Goal: Task Accomplishment & Management: Manage account settings

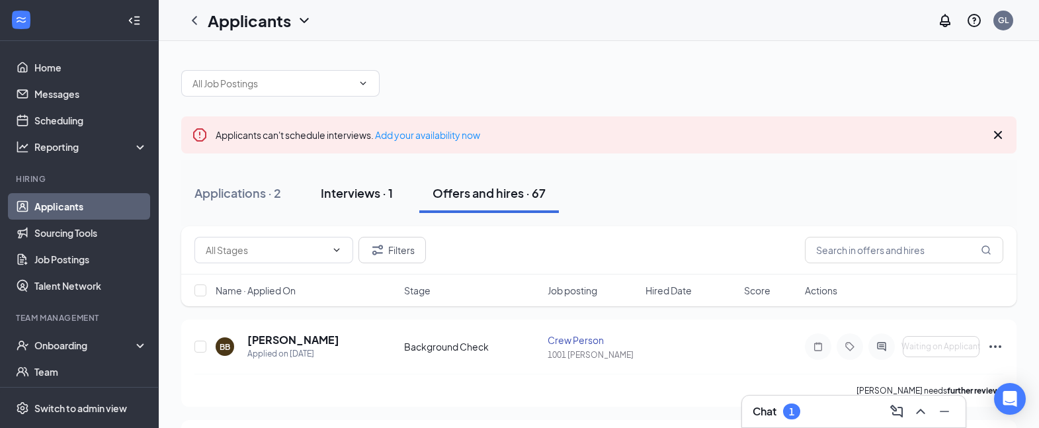
click at [333, 192] on div "Interviews · 1" at bounding box center [357, 193] width 72 height 17
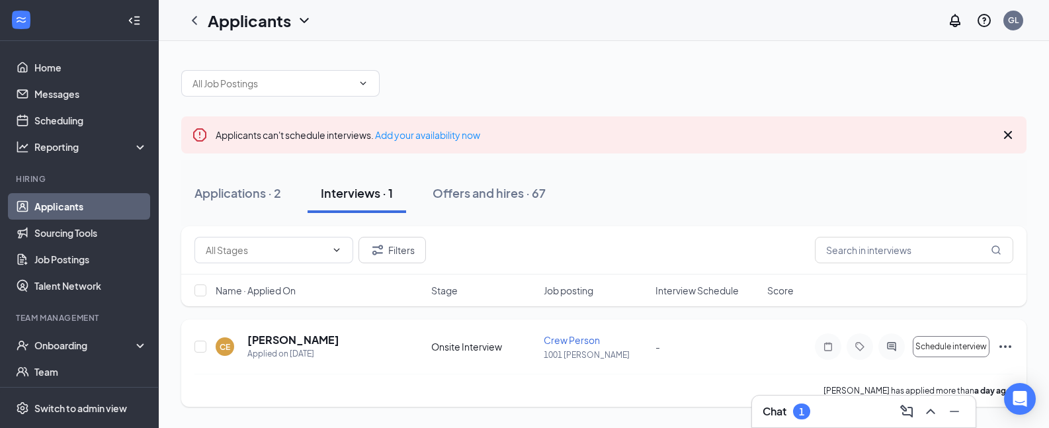
click at [1006, 347] on icon "Ellipses" at bounding box center [1006, 346] width 12 height 3
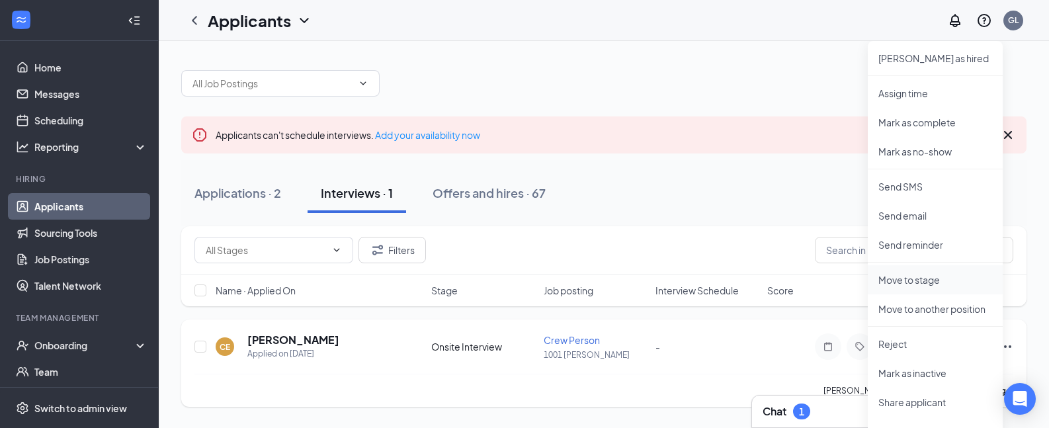
click at [936, 286] on p "Move to stage" at bounding box center [936, 279] width 114 height 13
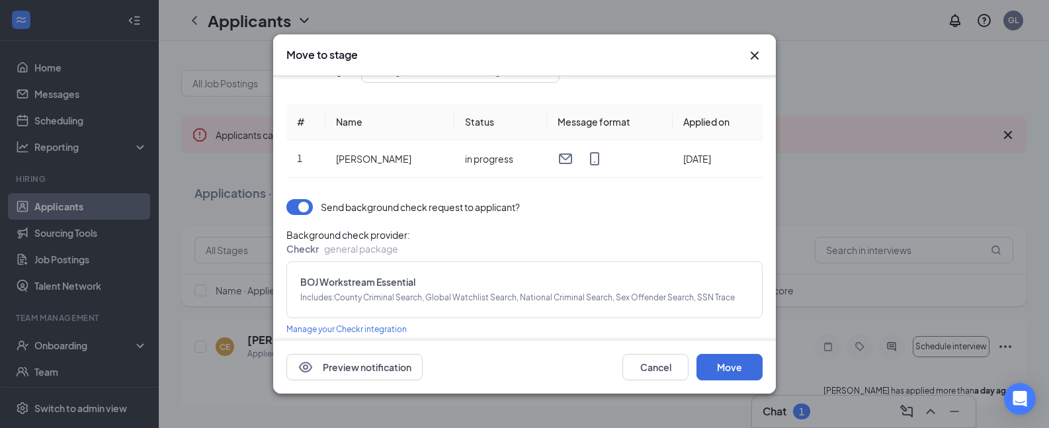
scroll to position [76, 0]
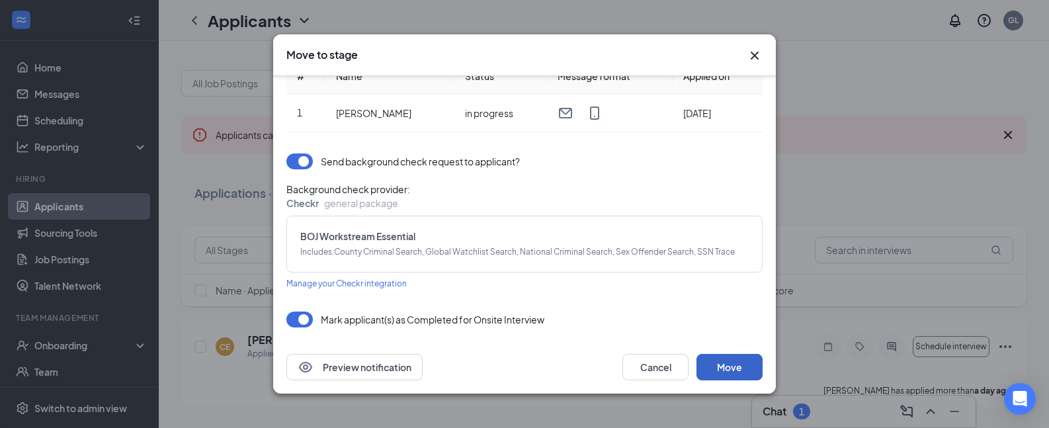
click at [743, 367] on button "Move" at bounding box center [730, 367] width 66 height 26
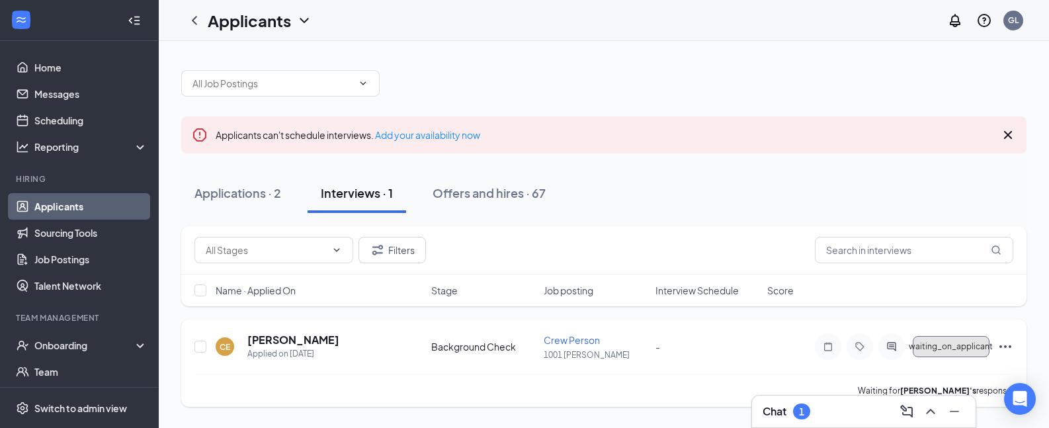
click at [960, 349] on span "waiting_on_applicant" at bounding box center [951, 346] width 84 height 9
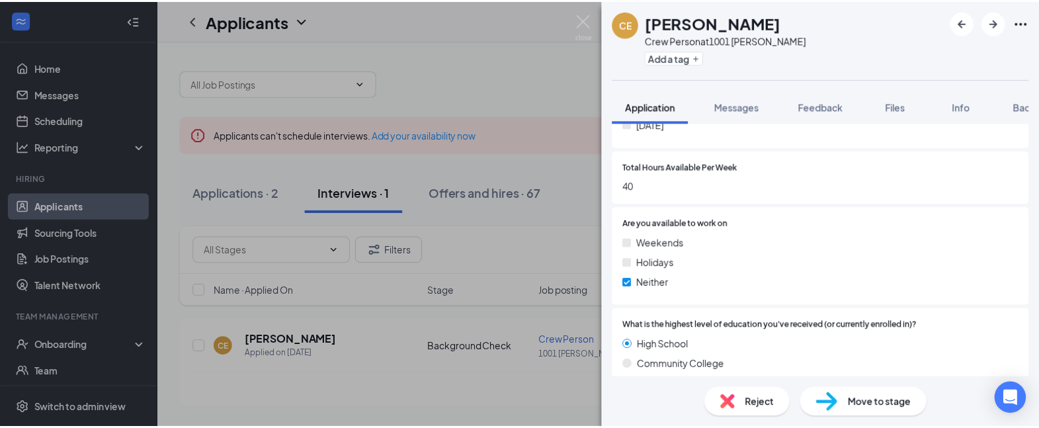
scroll to position [1059, 0]
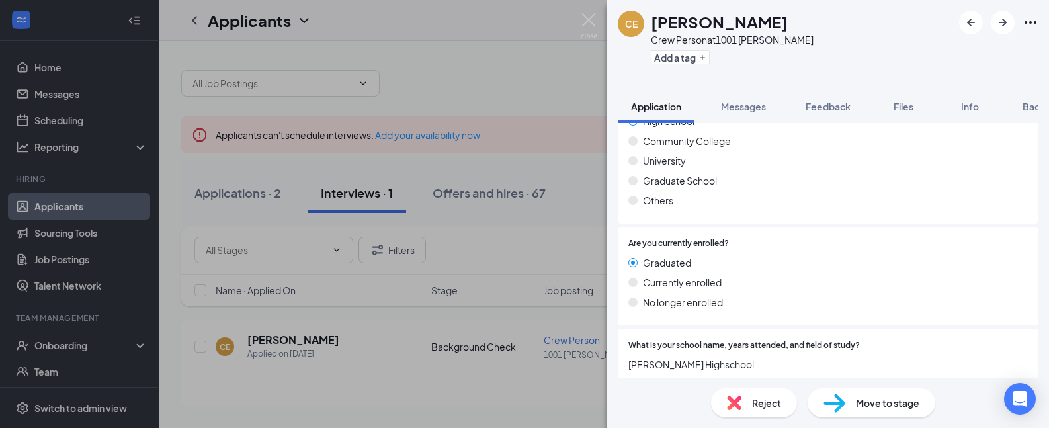
click at [497, 367] on div "CE [PERSON_NAME] Crew Person at 1001 [PERSON_NAME] Add a tag Application Messag…" at bounding box center [524, 214] width 1049 height 428
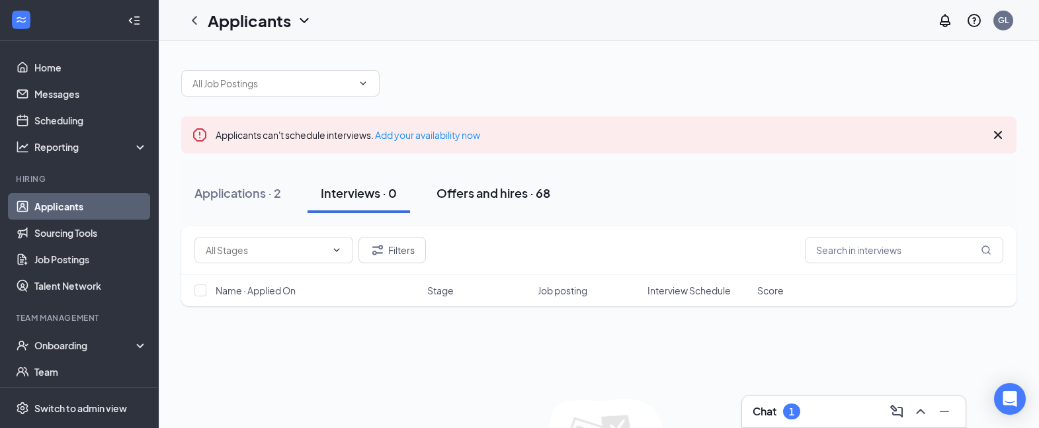
click at [478, 187] on div "Offers and hires · 68" at bounding box center [494, 193] width 114 height 17
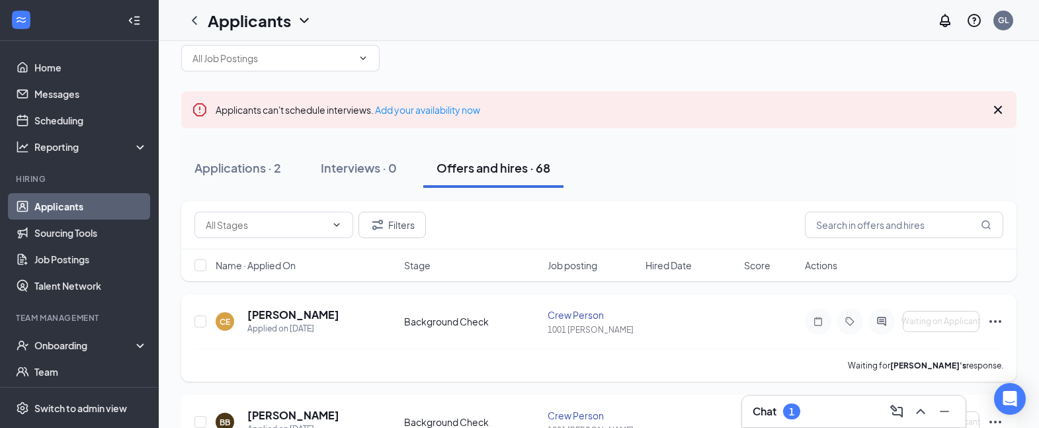
scroll to position [66, 0]
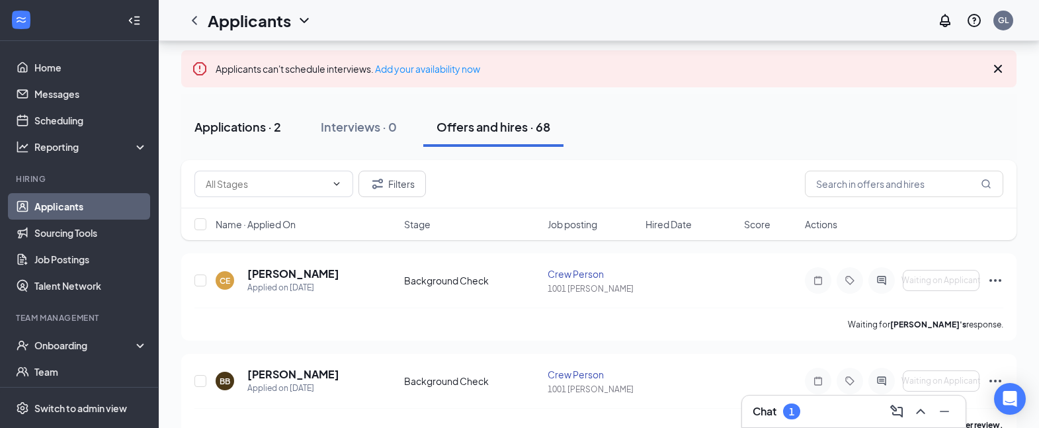
click at [232, 130] on div "Applications · 2" at bounding box center [238, 126] width 87 height 17
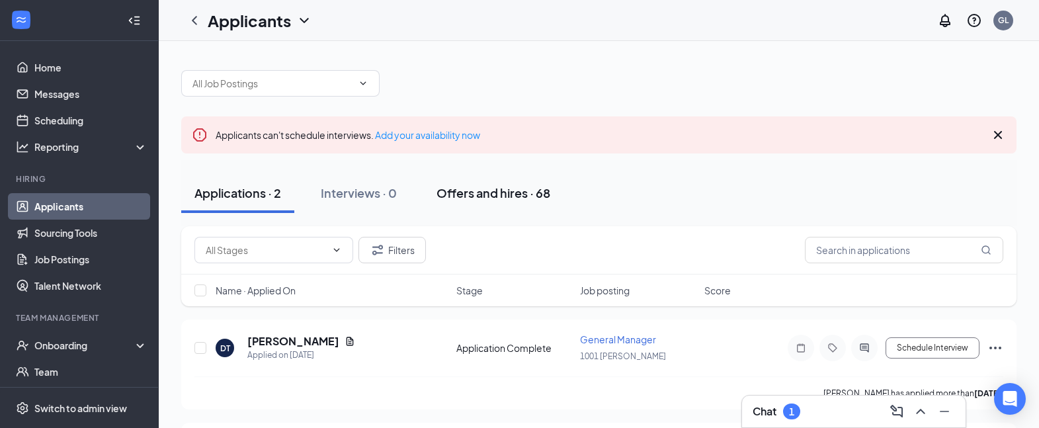
click at [505, 196] on div "Offers and hires · 68" at bounding box center [494, 193] width 114 height 17
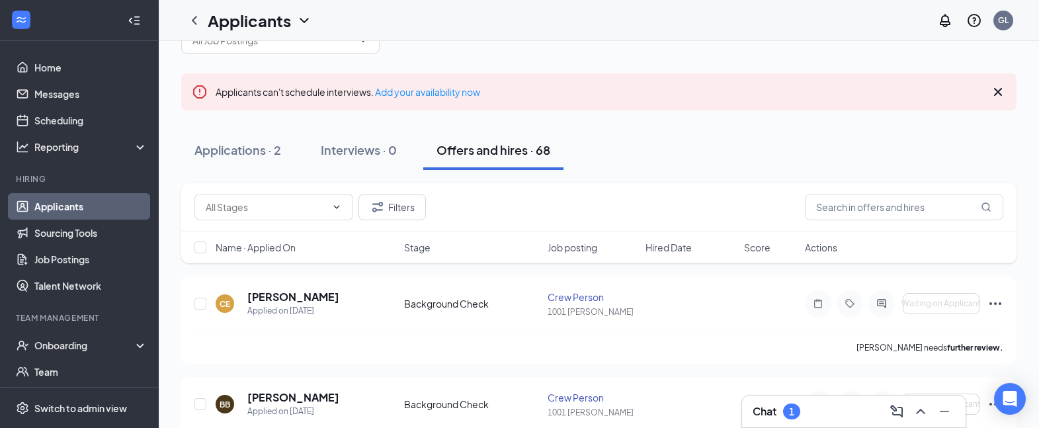
scroll to position [66, 0]
